Goal: Information Seeking & Learning: Learn about a topic

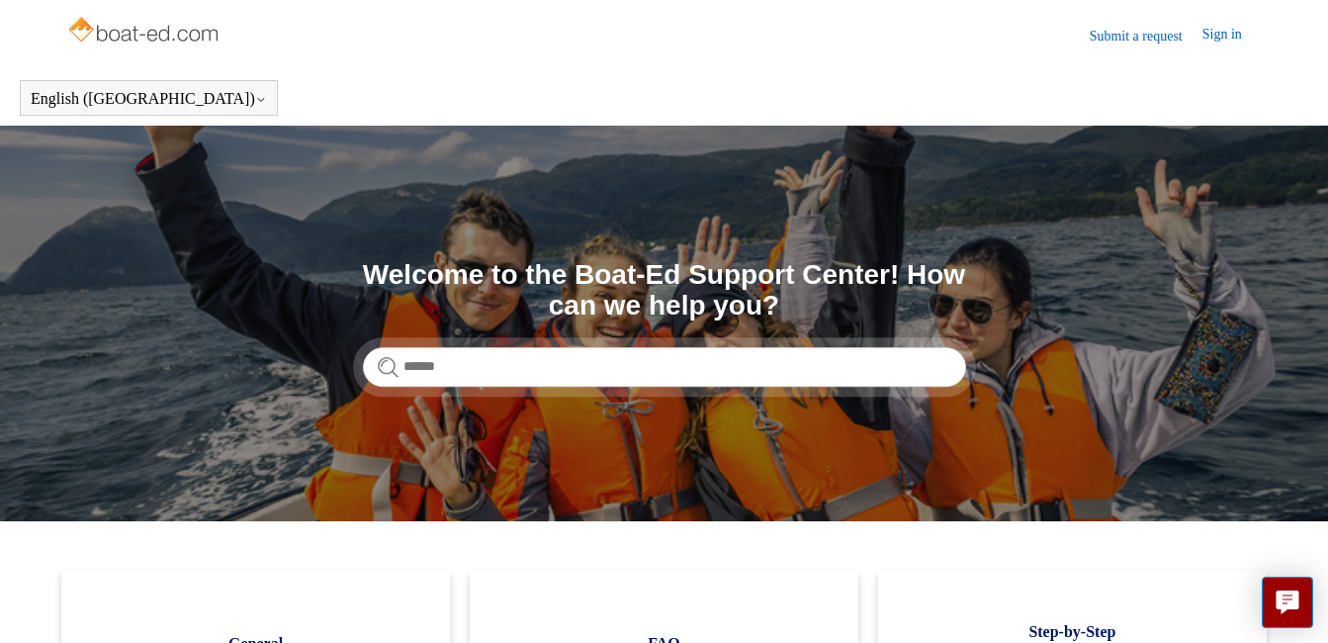
click at [1213, 42] on link "Sign in" at bounding box center [1231, 36] width 59 height 24
click at [1136, 41] on link "Submit a request" at bounding box center [1146, 36] width 113 height 21
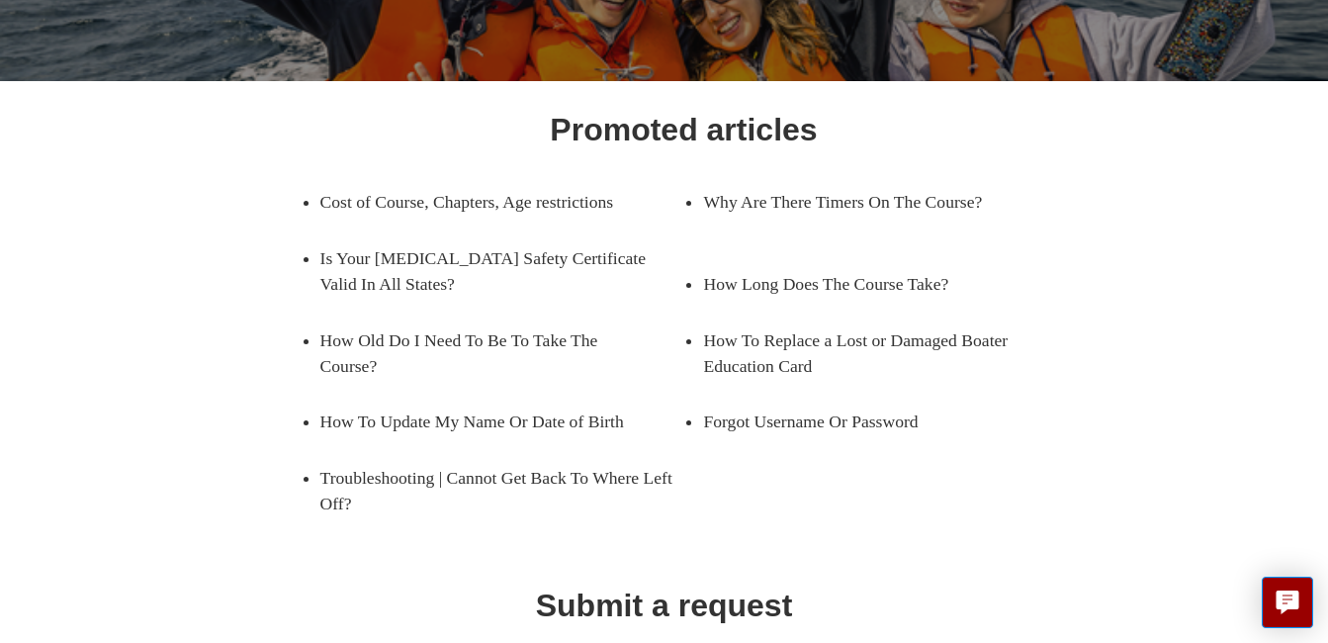
scroll to position [229, 0]
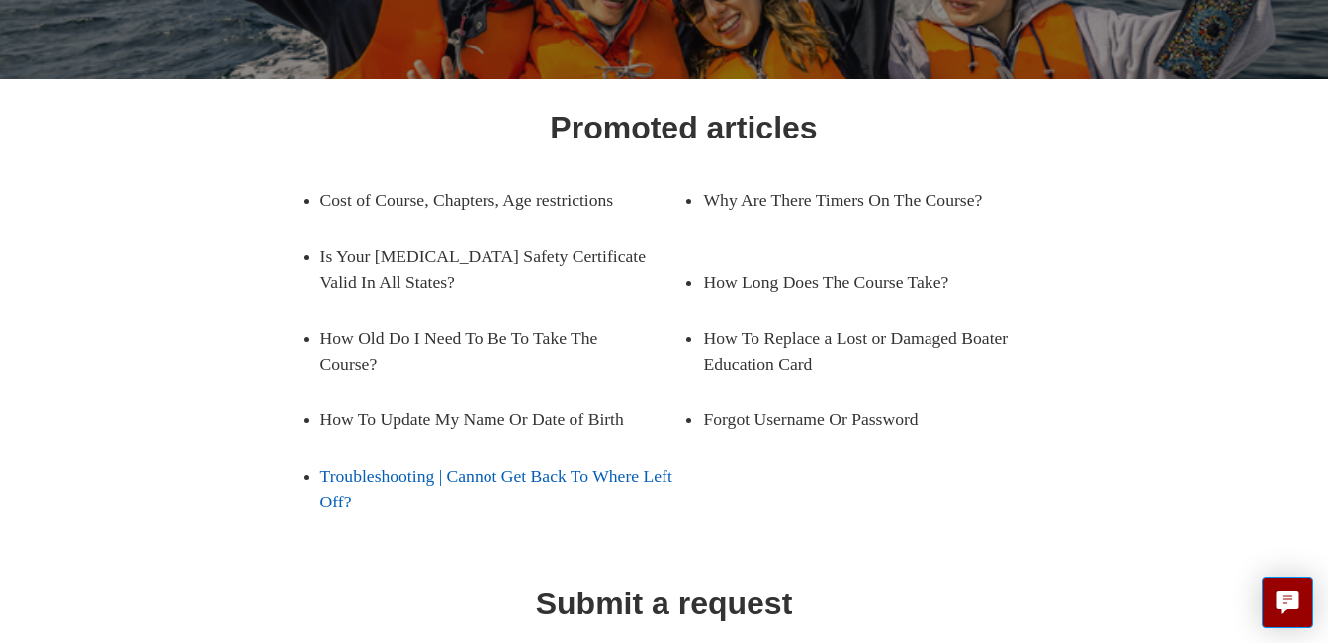
click at [490, 481] on link "Troubleshooting | Cannot Get Back To Where Left Off?" at bounding box center [502, 489] width 364 height 82
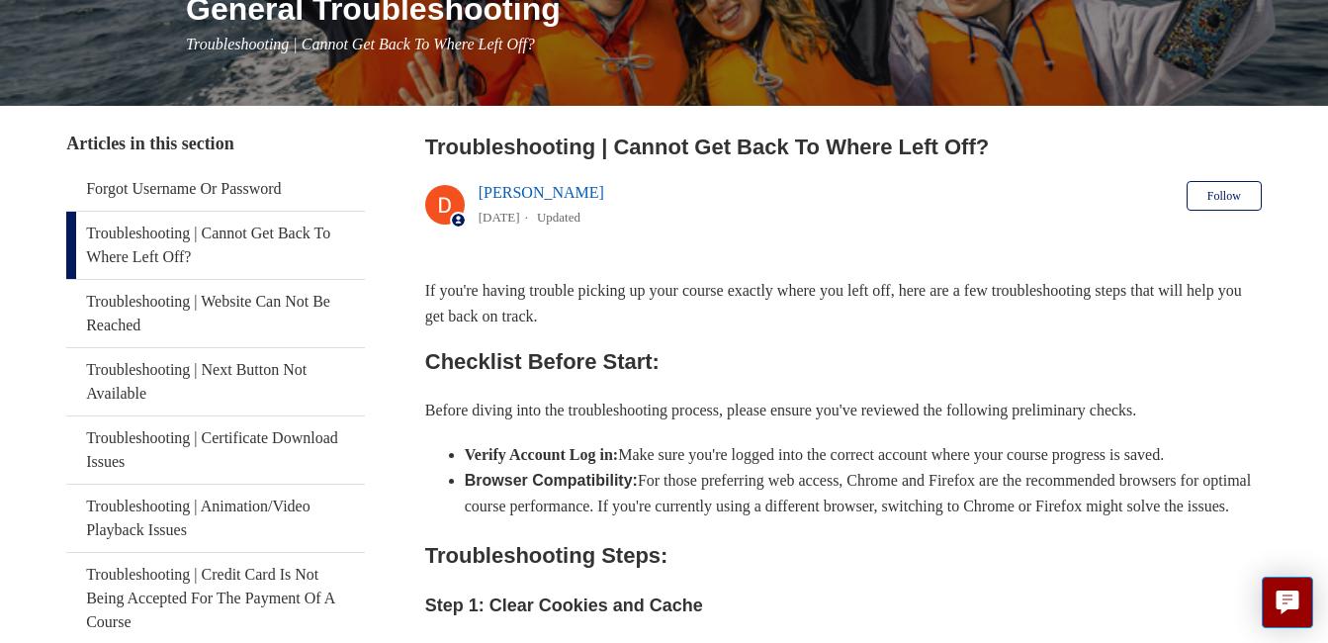
scroll to position [247, 0]
